Goal: Find specific page/section

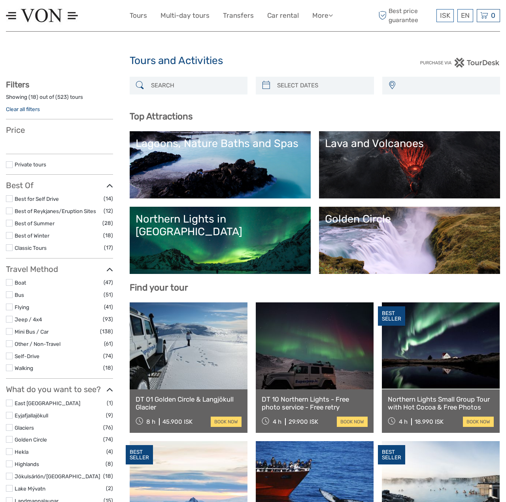
select select
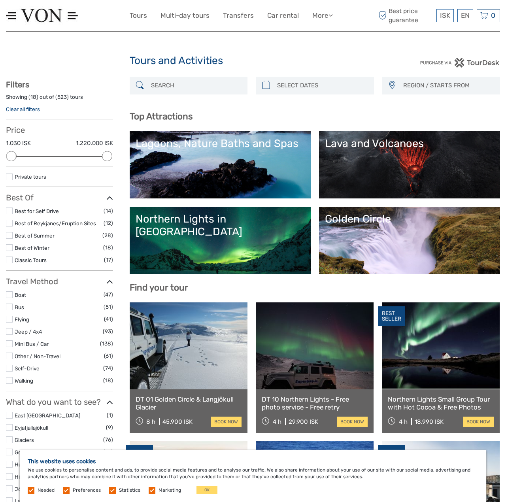
click at [163, 87] on input "search" at bounding box center [196, 86] width 96 height 14
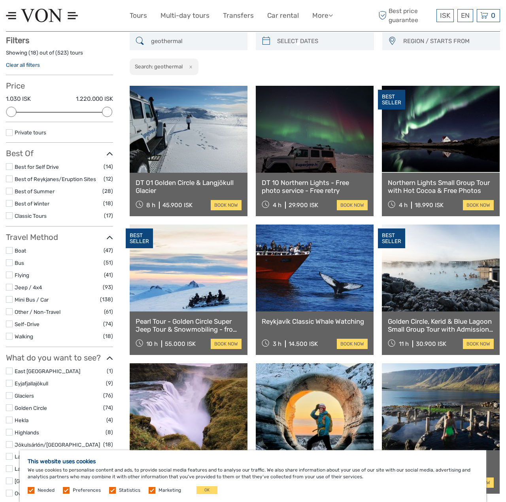
scroll to position [45, 0]
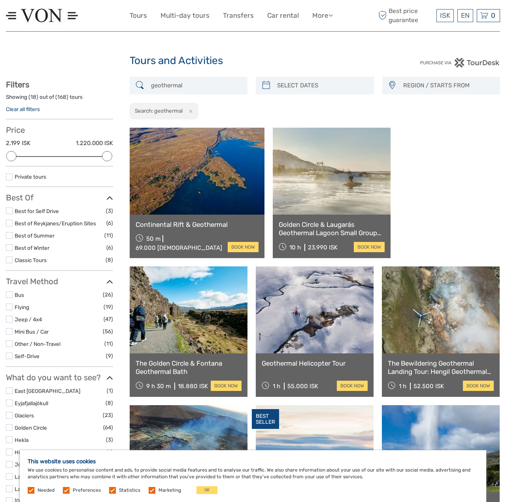
click at [195, 83] on input "geothermal" at bounding box center [196, 86] width 96 height 14
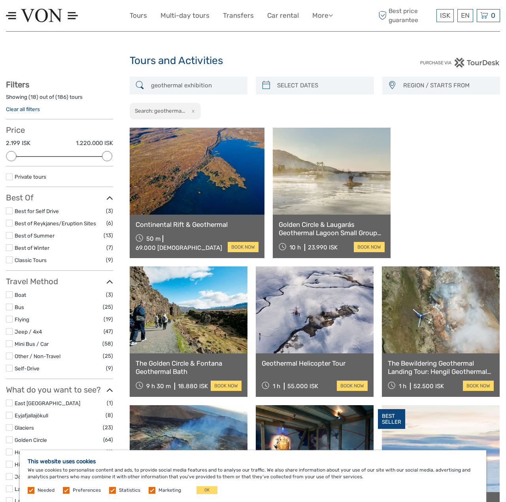
drag, startPoint x: 215, startPoint y: 83, endPoint x: 66, endPoint y: 81, distance: 148.6
paste input "Geothermal Energy E"
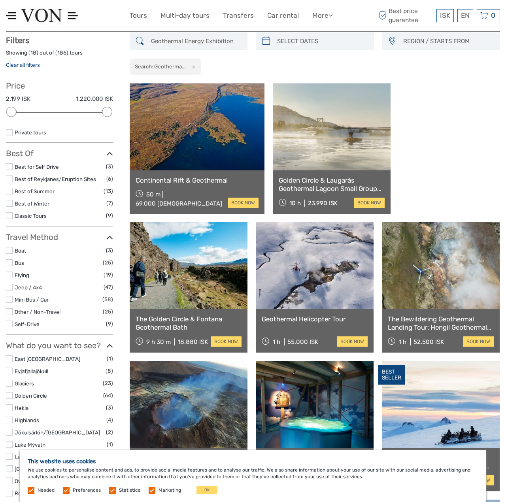
scroll to position [45, 0]
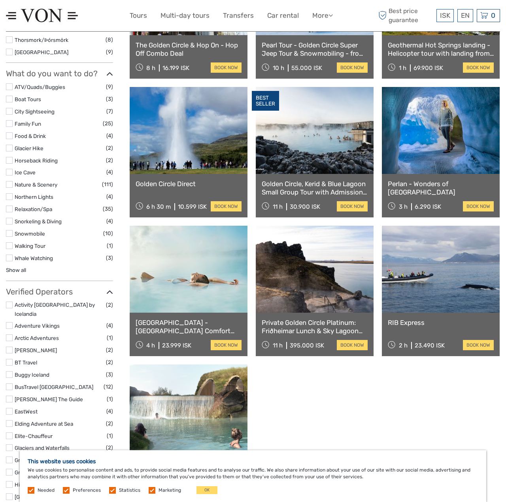
scroll to position [598, 0]
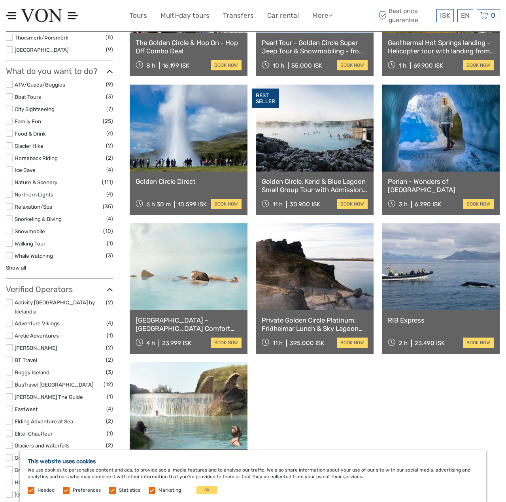
type input "Geothermal Energy Exhibition"
